Goal: Find specific fact: Find specific fact

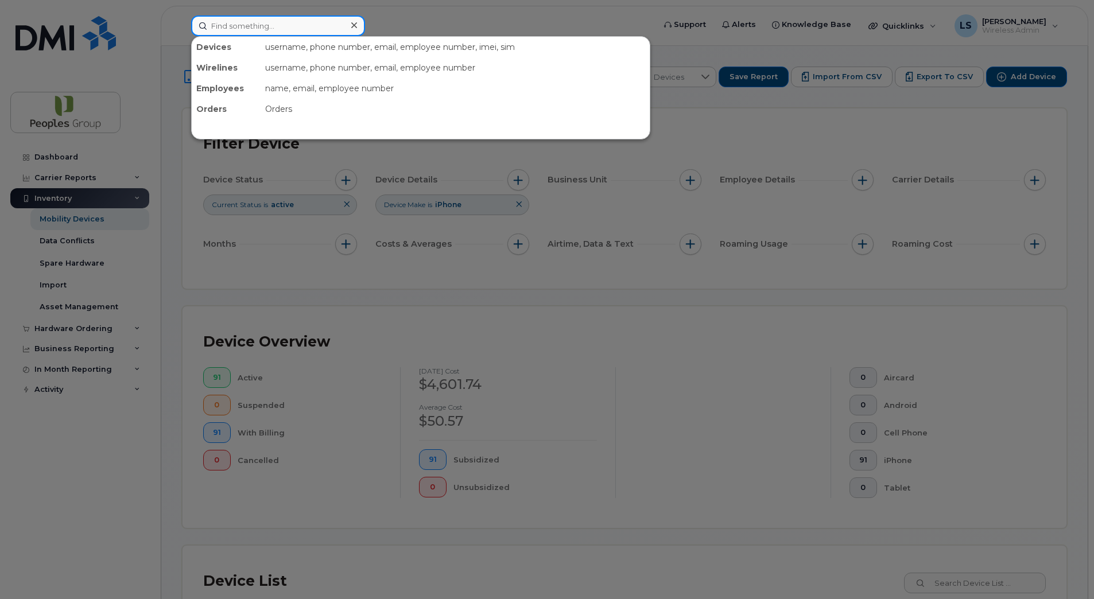
click at [256, 29] on input at bounding box center [278, 26] width 174 height 21
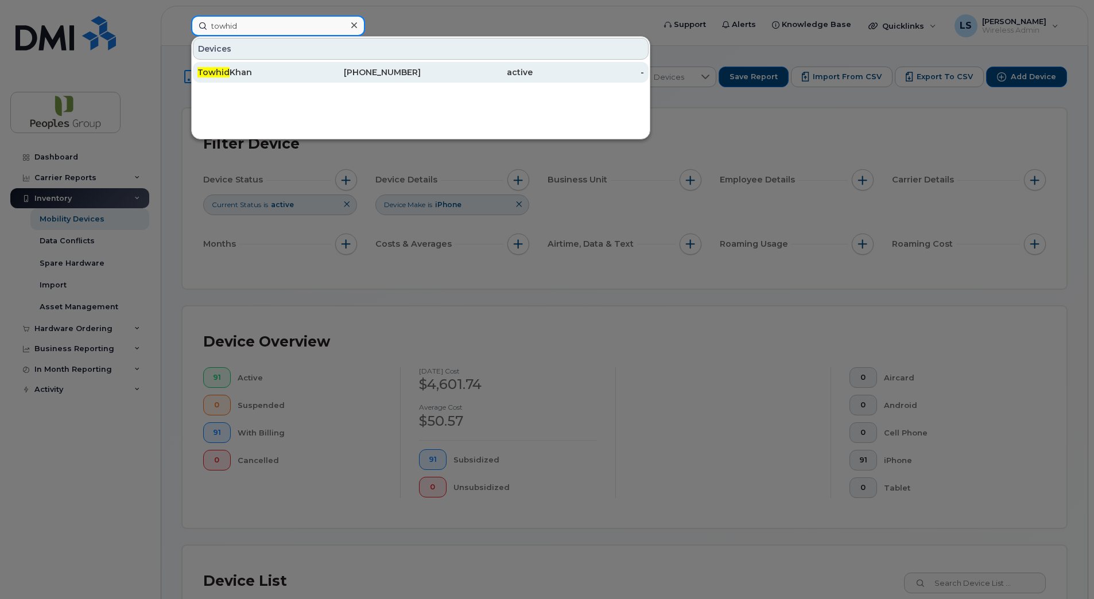
type input "towhid"
click at [257, 68] on div "Towhid Khan" at bounding box center [254, 72] width 112 height 11
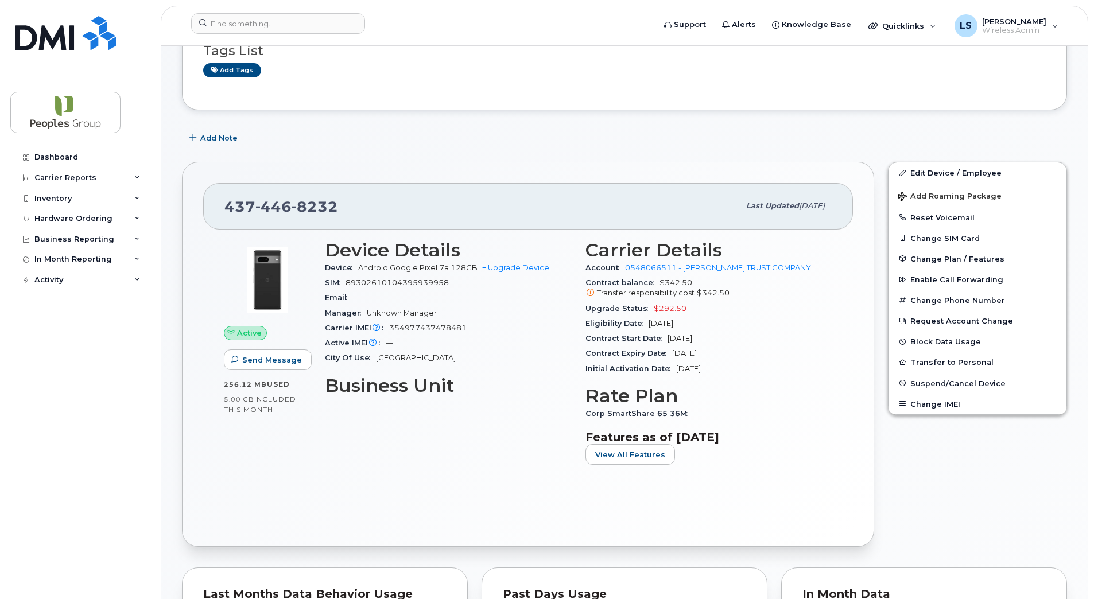
scroll to position [115, 0]
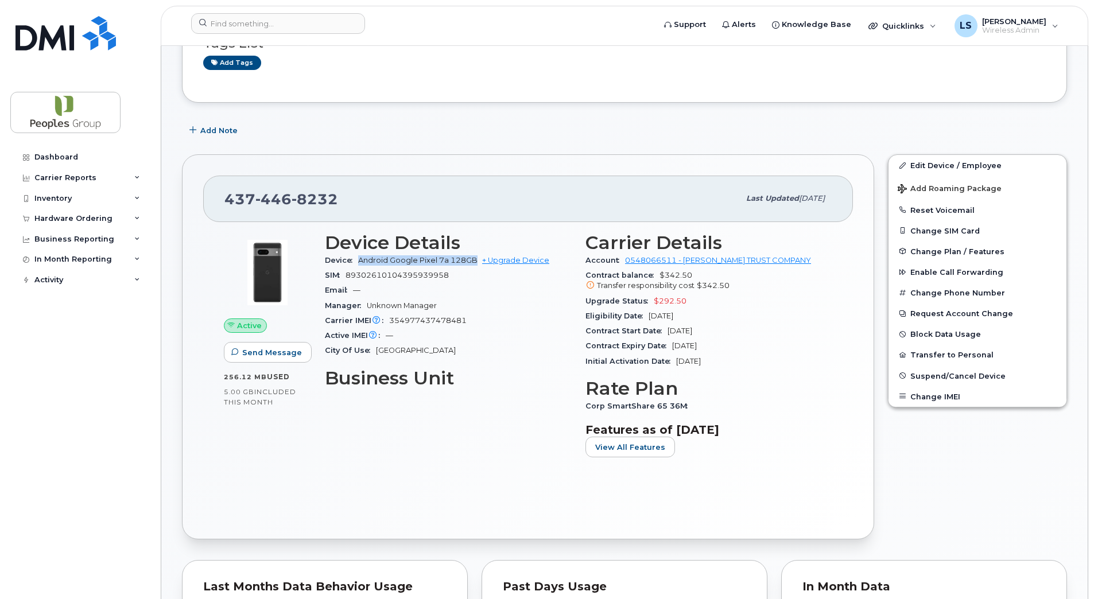
drag, startPoint x: 358, startPoint y: 260, endPoint x: 477, endPoint y: 261, distance: 119.4
click at [477, 261] on div "Device Android Google Pixel 7a 128GB + Upgrade Device" at bounding box center [448, 260] width 247 height 15
click at [380, 262] on span "Android Google Pixel 7a 128GB" at bounding box center [417, 260] width 119 height 9
drag, startPoint x: 418, startPoint y: 259, endPoint x: 474, endPoint y: 257, distance: 56.3
click at [474, 257] on span "Android Google Pixel 7a 128GB" at bounding box center [417, 260] width 119 height 9
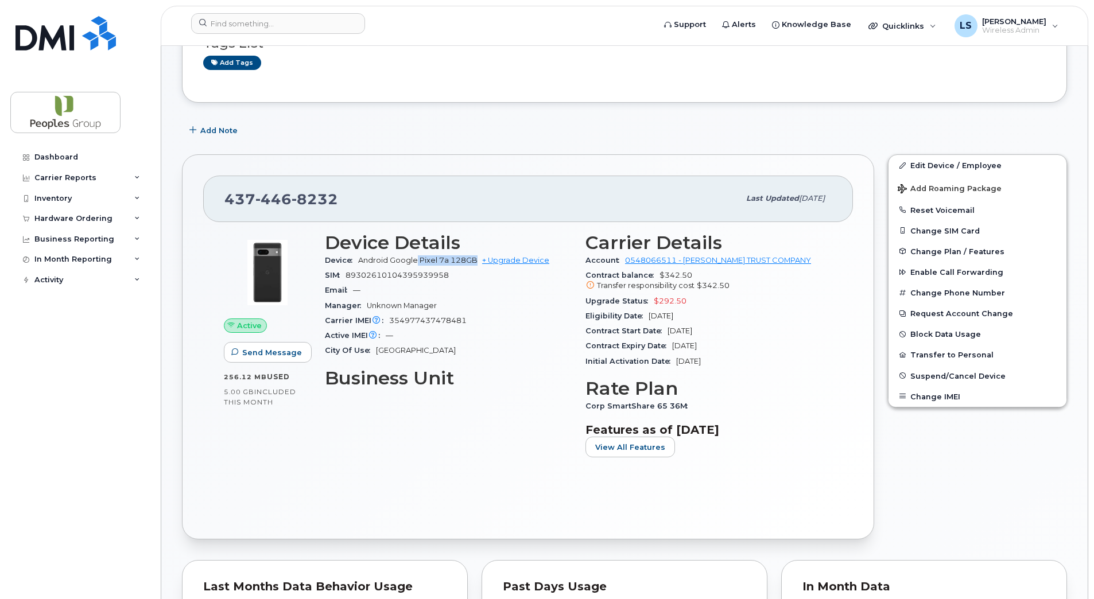
copy span "Pixel 7a 128GB"
drag, startPoint x: 326, startPoint y: 276, endPoint x: 461, endPoint y: 277, distance: 134.9
click at [461, 277] on div "SIM [TECHNICAL_ID]" at bounding box center [448, 275] width 247 height 15
copy div "SIM [TECHNICAL_ID]"
drag, startPoint x: 323, startPoint y: 318, endPoint x: 473, endPoint y: 321, distance: 150.5
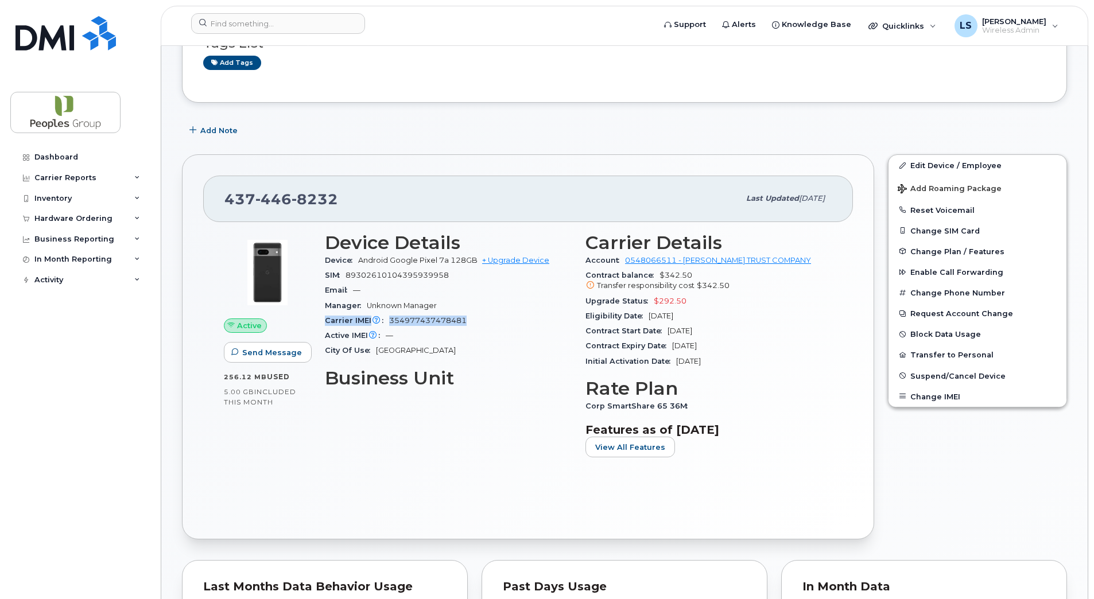
click at [473, 321] on div "Device Details Device Android Google Pixel 7a 128GB + Upgrade Device SIM [TECHN…" at bounding box center [448, 350] width 261 height 249
copy div "Carrier IMEI Carrier IMEI is reported during the last billing cycle or change o…"
drag, startPoint x: 301, startPoint y: 191, endPoint x: 223, endPoint y: 191, distance: 77.5
click at [223, 191] on div "[PHONE_NUMBER] Last updated [DATE]" at bounding box center [528, 199] width 650 height 46
copy span "[PHONE_NUMBER]"
